Goal: Task Accomplishment & Management: Use online tool/utility

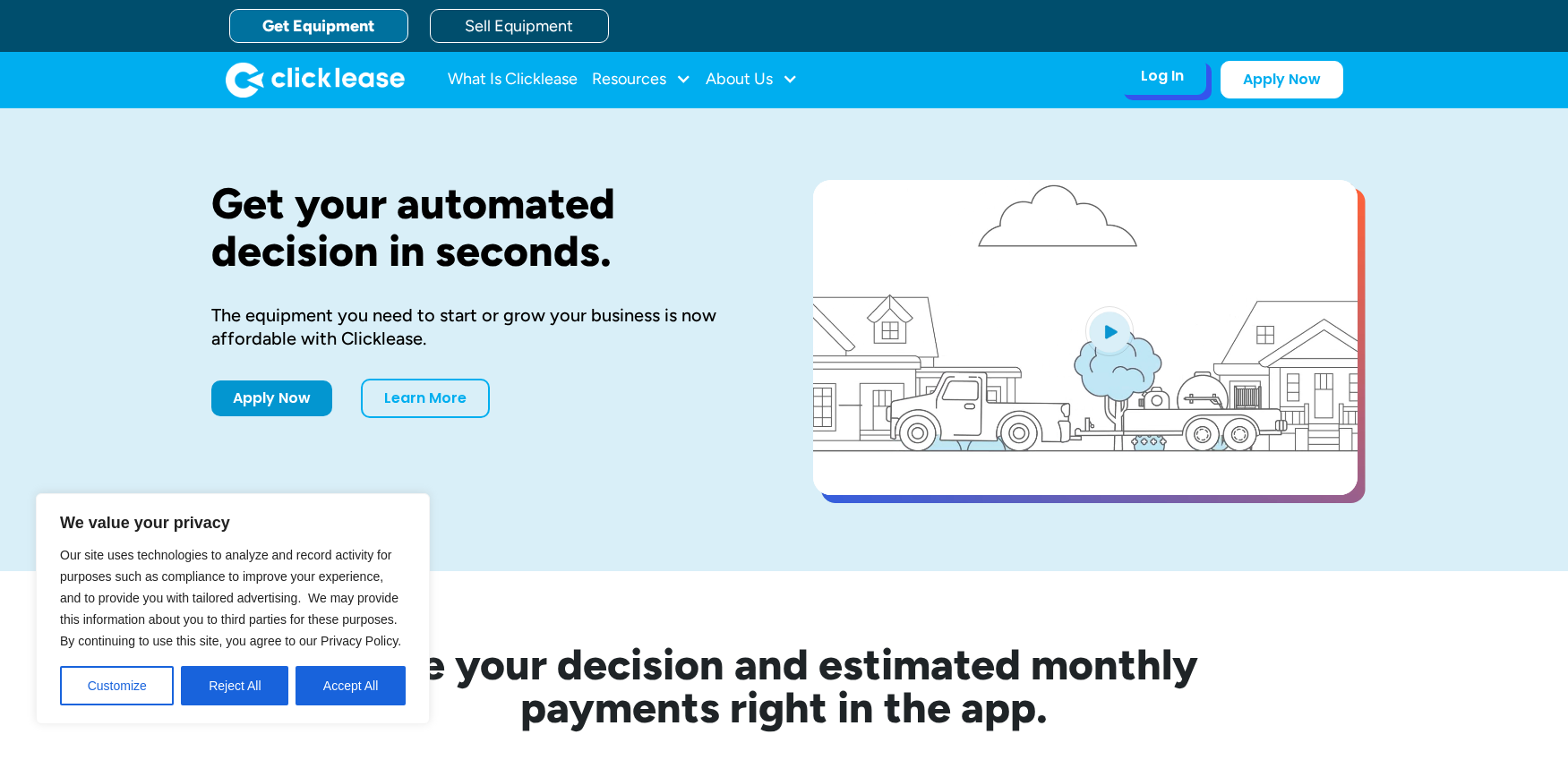
click at [1171, 93] on div "Log In Account login I use Clicklease to get my equipment Partner Portal I offe…" at bounding box center [1162, 76] width 88 height 37
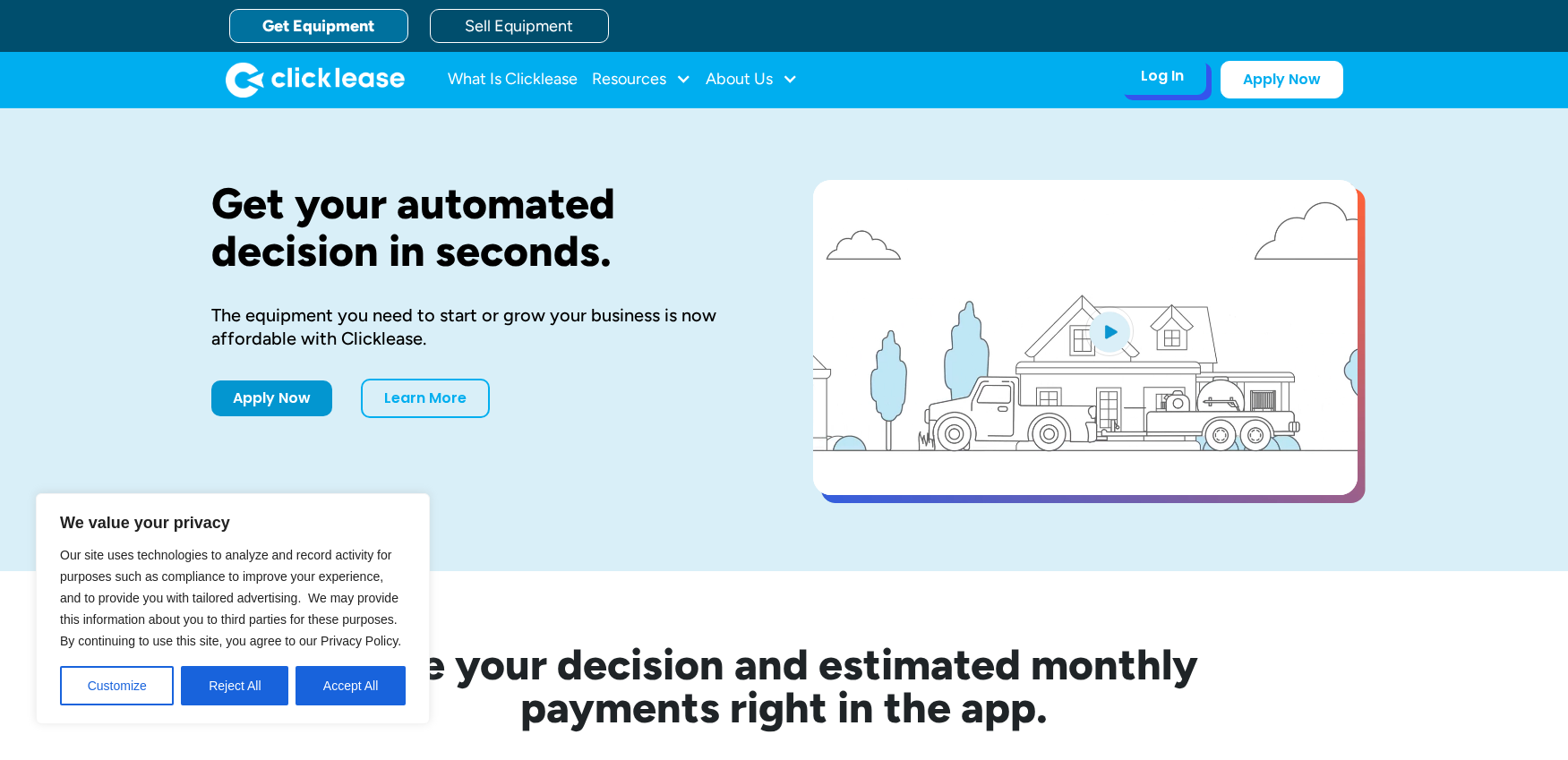
click at [1153, 81] on div "Log In" at bounding box center [1162, 77] width 43 height 18
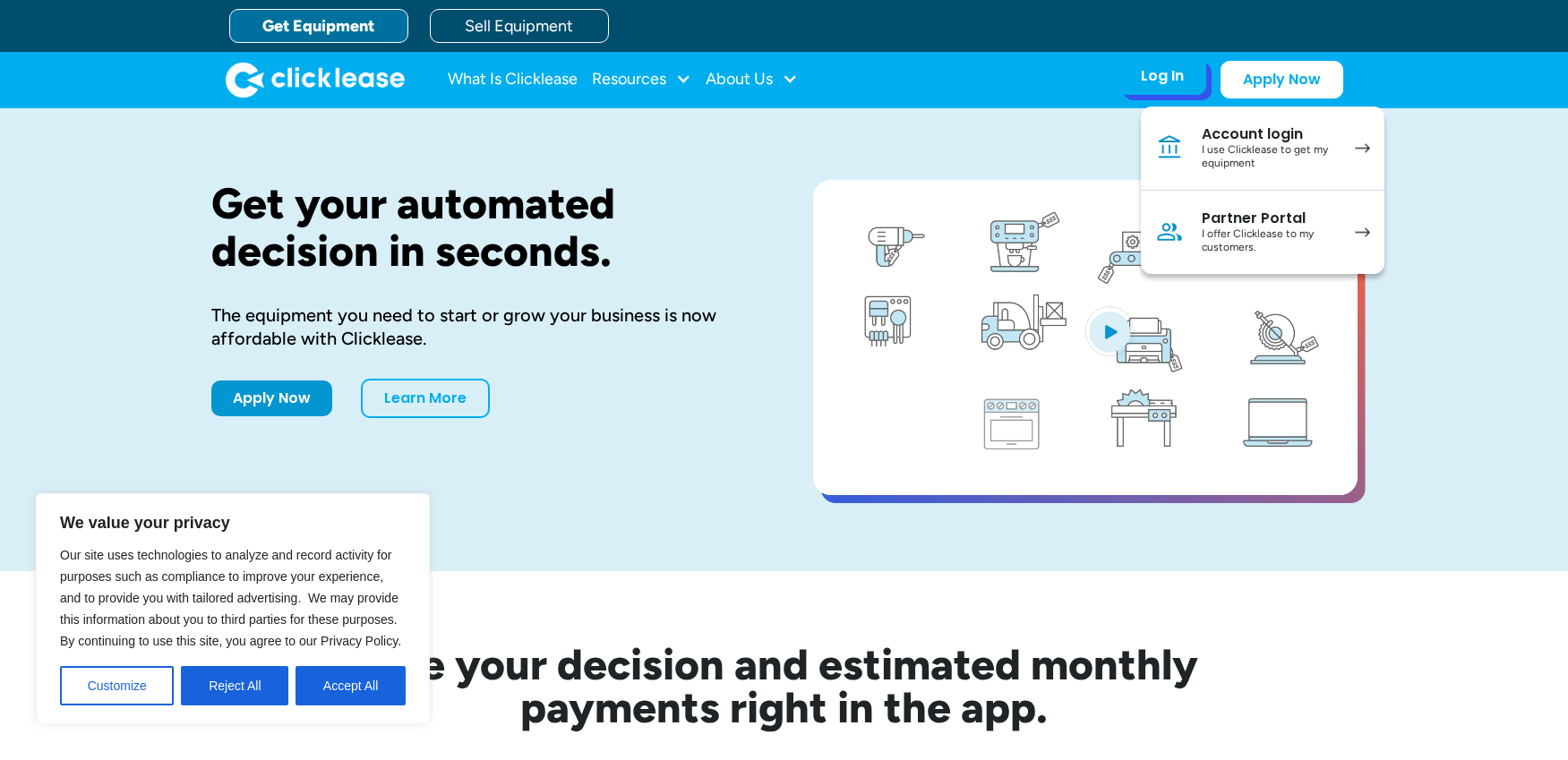
click at [1203, 151] on div "I use Clicklease to get my equipment" at bounding box center [1269, 157] width 135 height 27
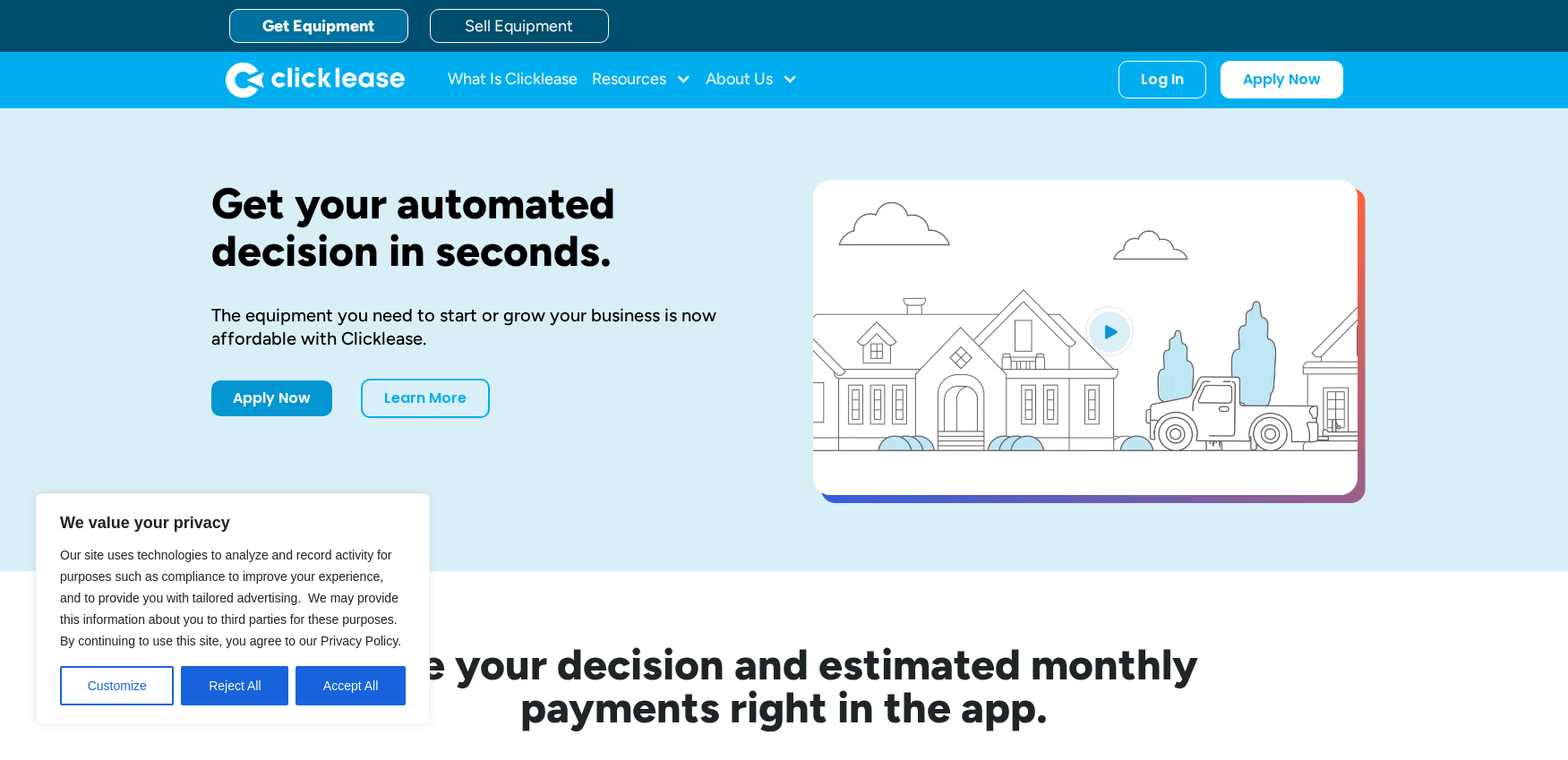
click at [338, 21] on link "Get Equipment" at bounding box center [319, 26] width 179 height 34
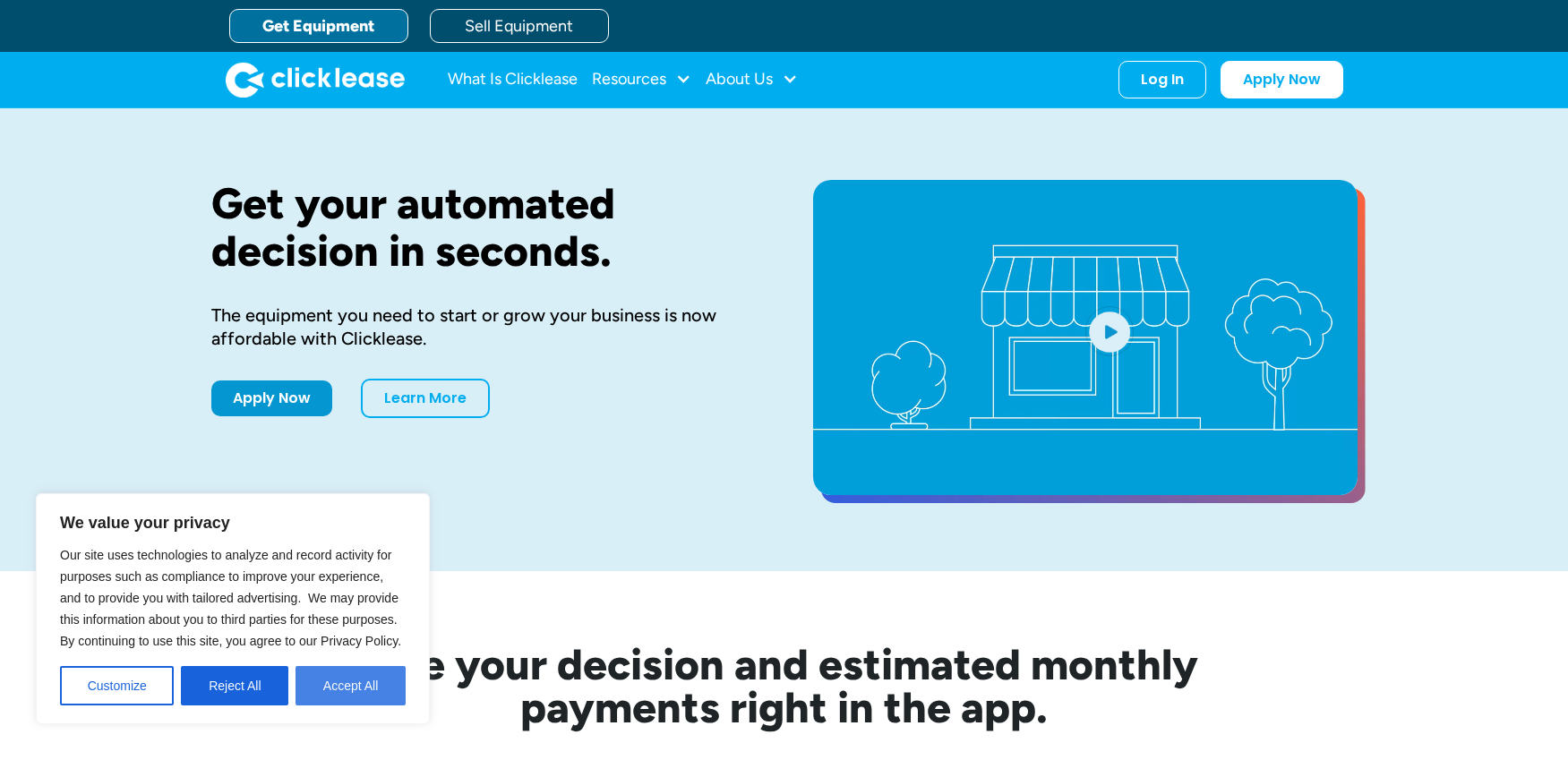
click at [310, 685] on button "Accept All" at bounding box center [350, 685] width 111 height 39
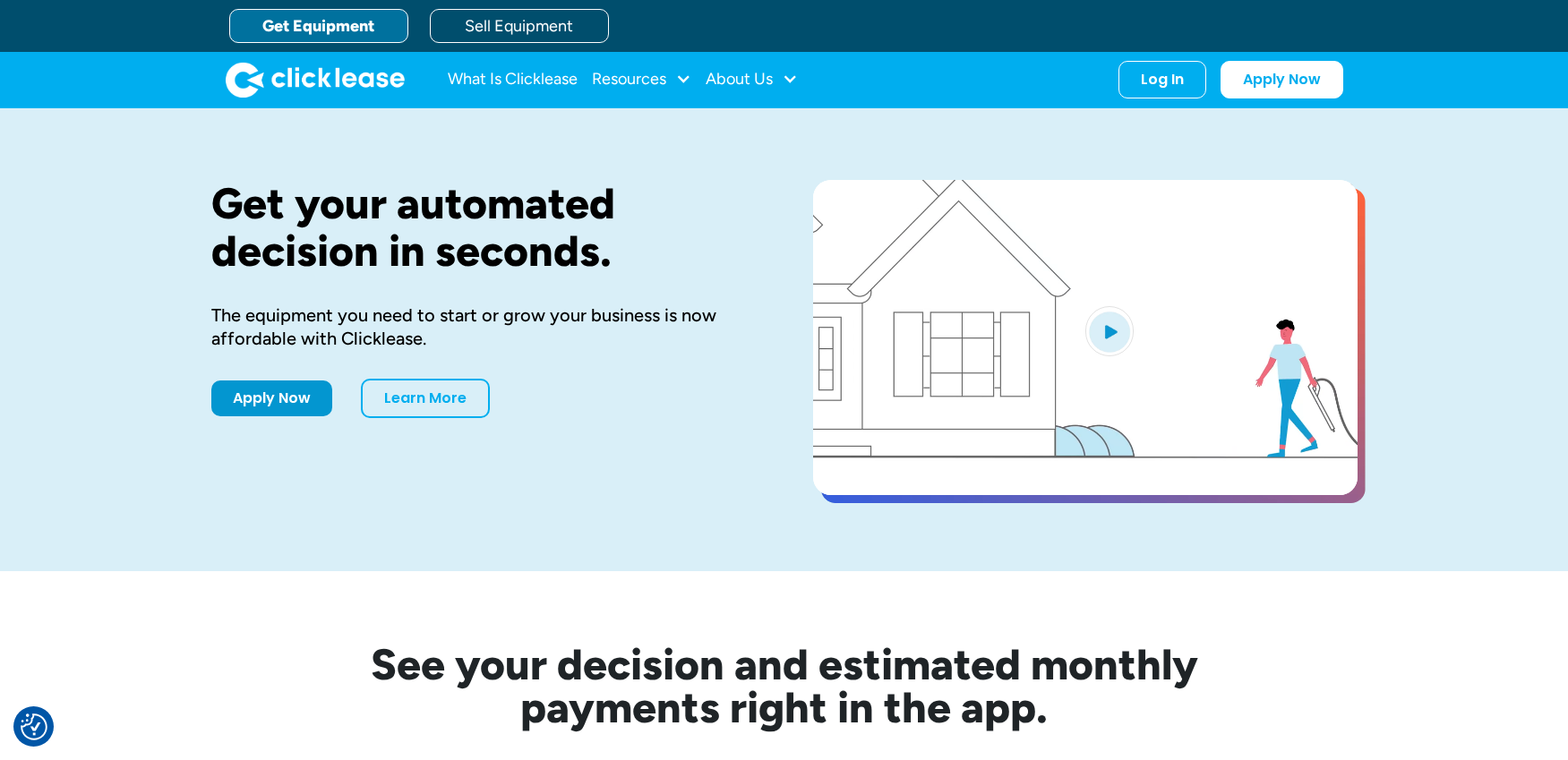
click at [303, 31] on link "Get Equipment" at bounding box center [319, 26] width 179 height 34
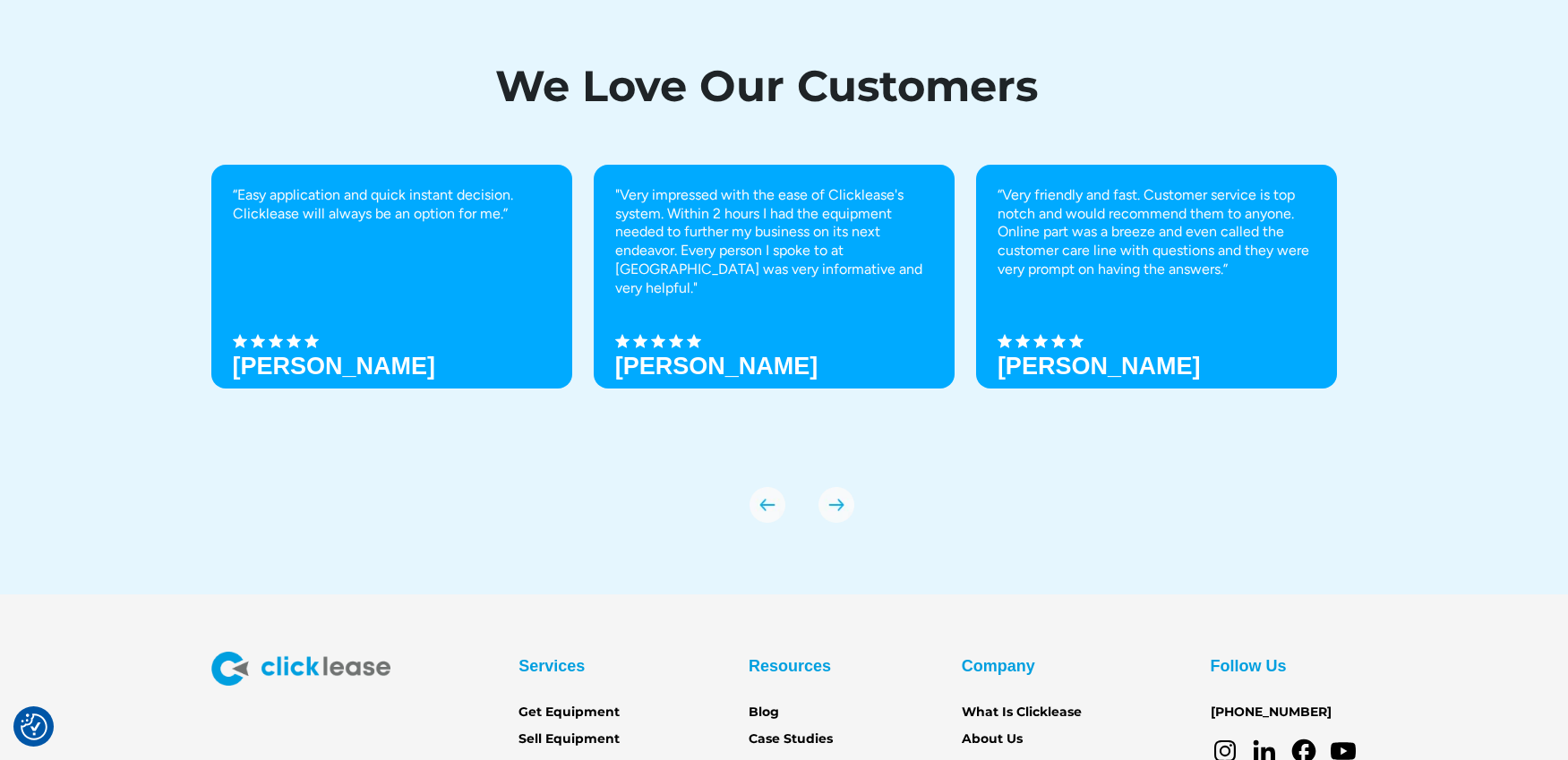
scroll to position [6267, 0]
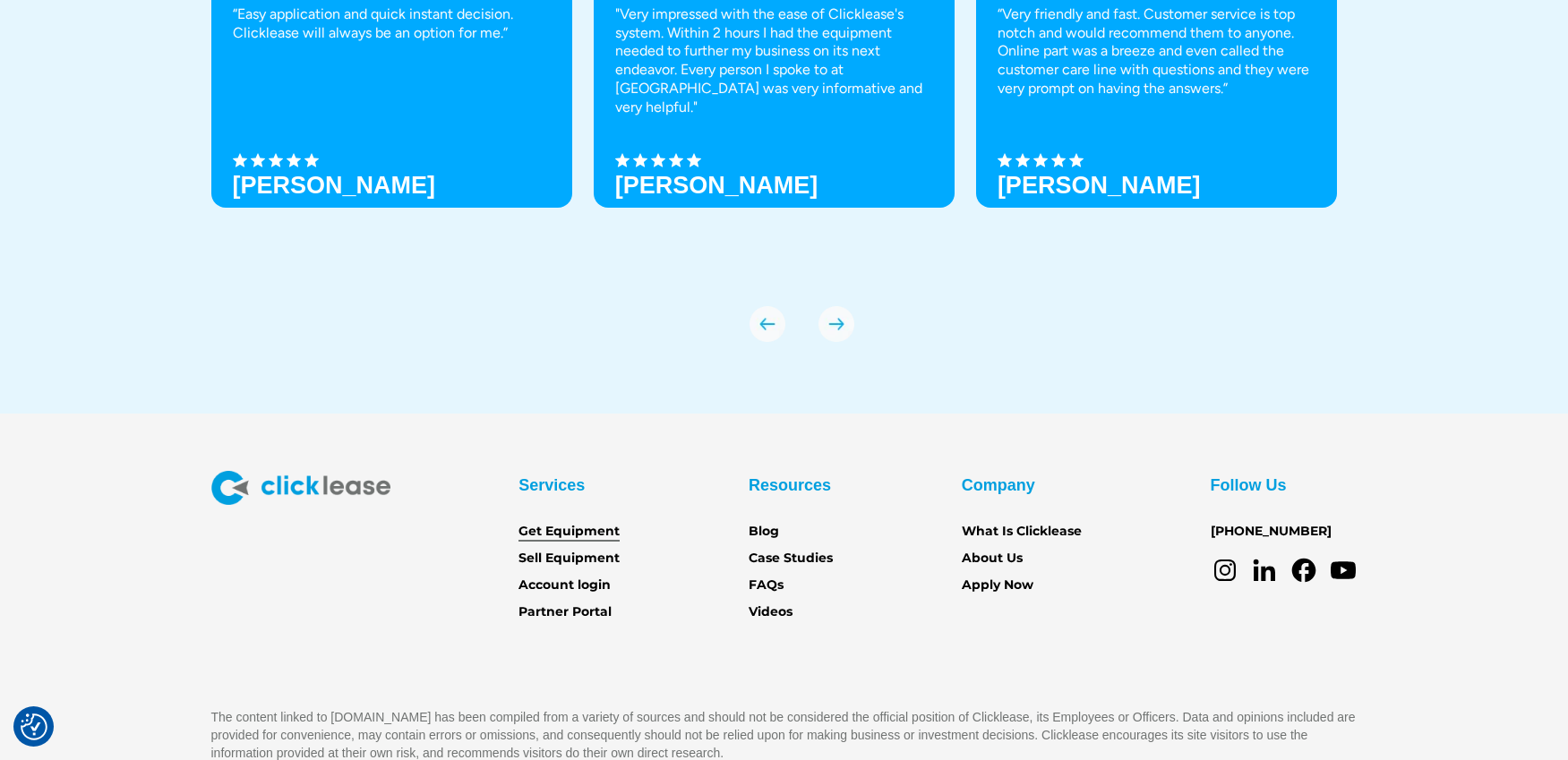
click at [599, 522] on link "Get Equipment" at bounding box center [568, 532] width 101 height 20
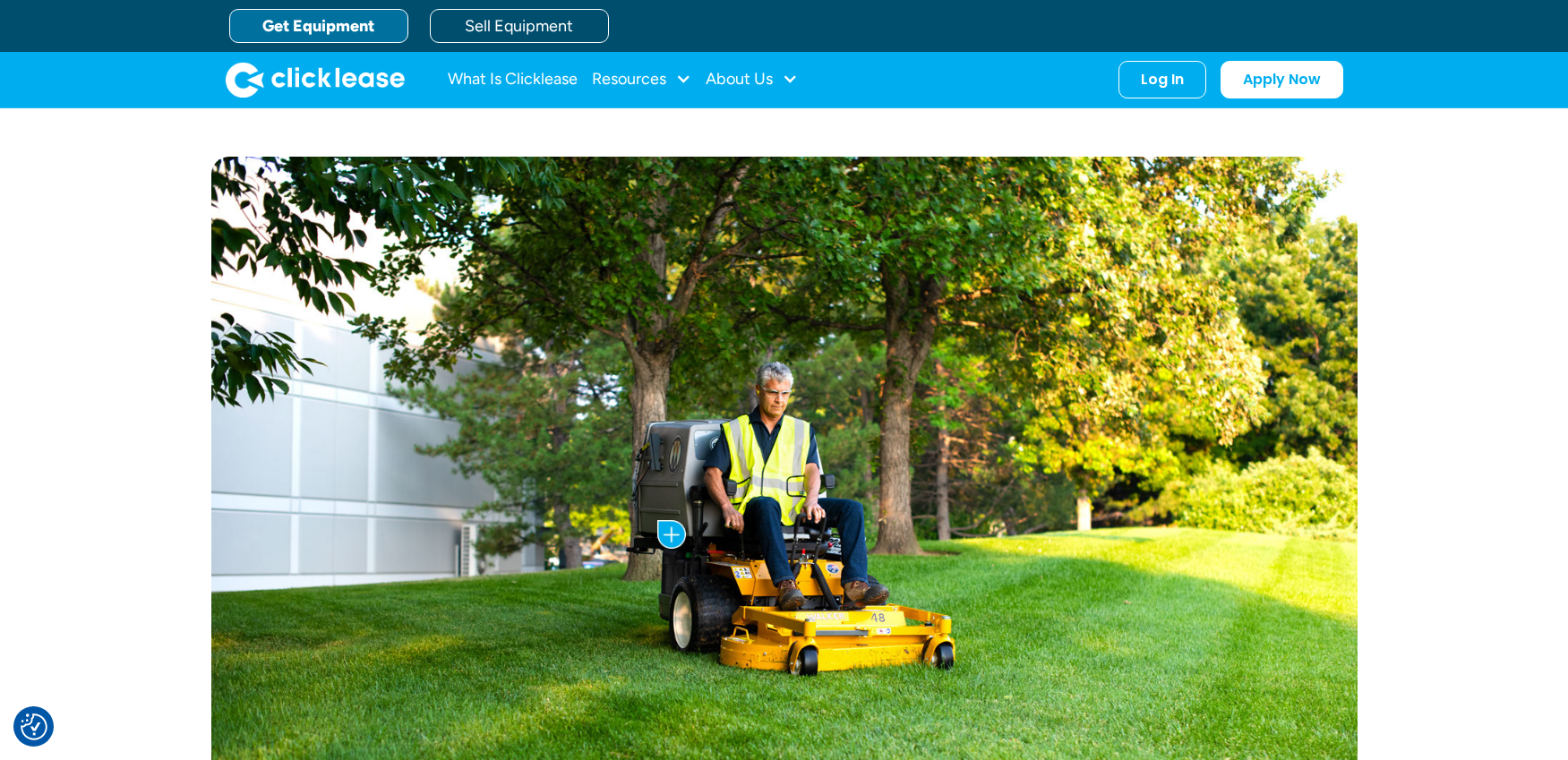
scroll to position [627, 0]
